Goal: Check status: Check status

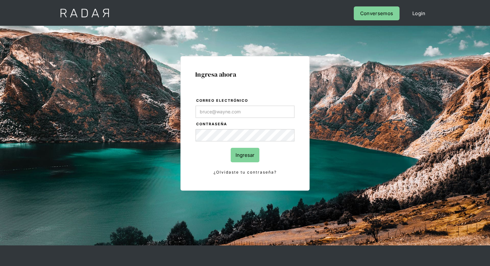
type input "[EMAIL_ADDRESS][PERSON_NAME][DOMAIN_NAME]"
click at [243, 152] on input "Ingresar" at bounding box center [245, 155] width 29 height 15
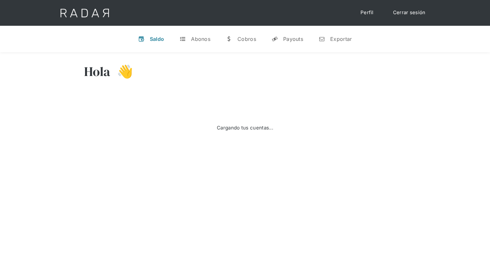
select select "prontopaga"
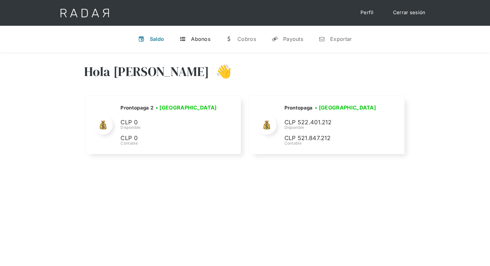
click at [199, 42] on div "Abonos" at bounding box center [200, 39] width 19 height 6
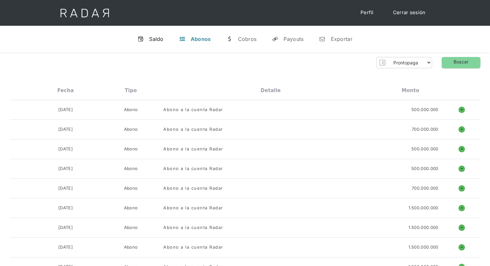
click at [157, 39] on div "Saldo" at bounding box center [156, 39] width 15 height 6
